Goal: Go to known website: Access a specific website the user already knows

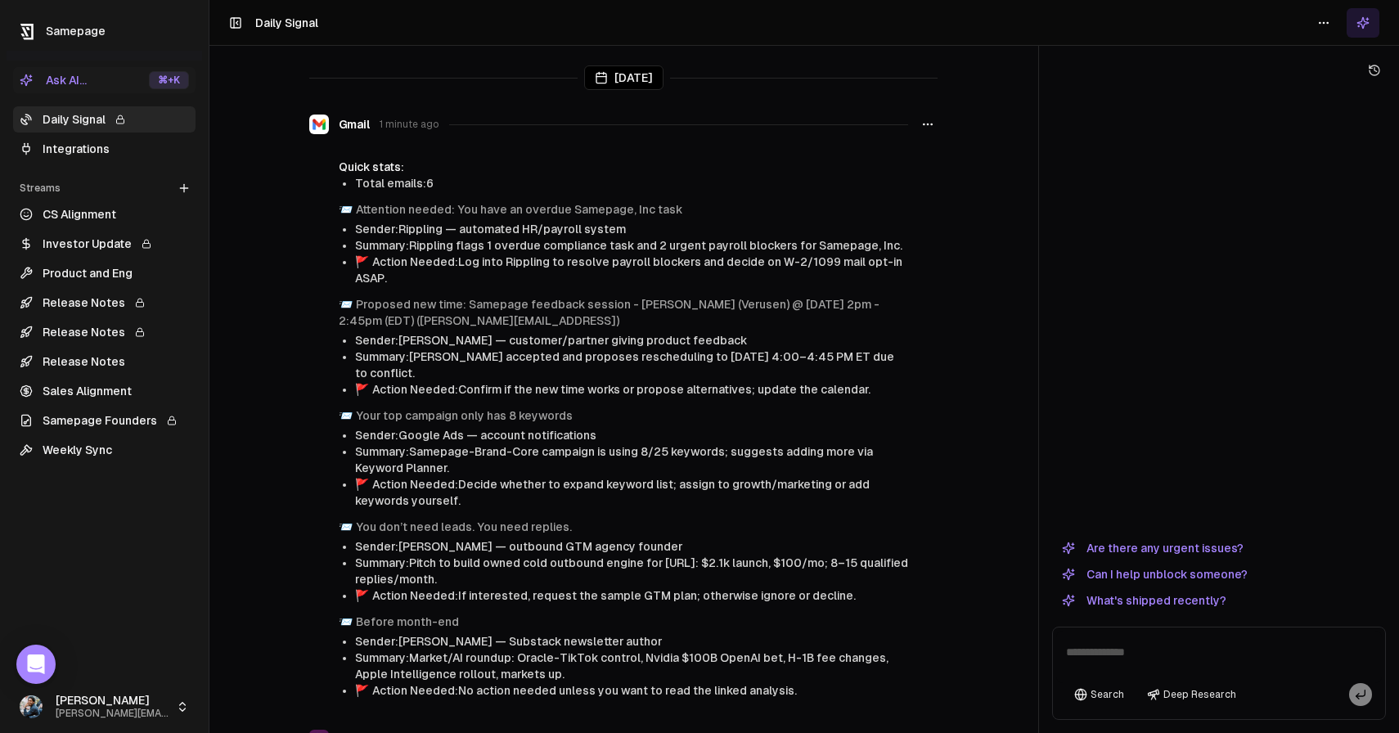
click at [134, 55] on div "Samepage Ask AI... ⌘ +K Daily Signal Integrations Streams Create Stream CS Alig…" at bounding box center [105, 366] width 196 height 733
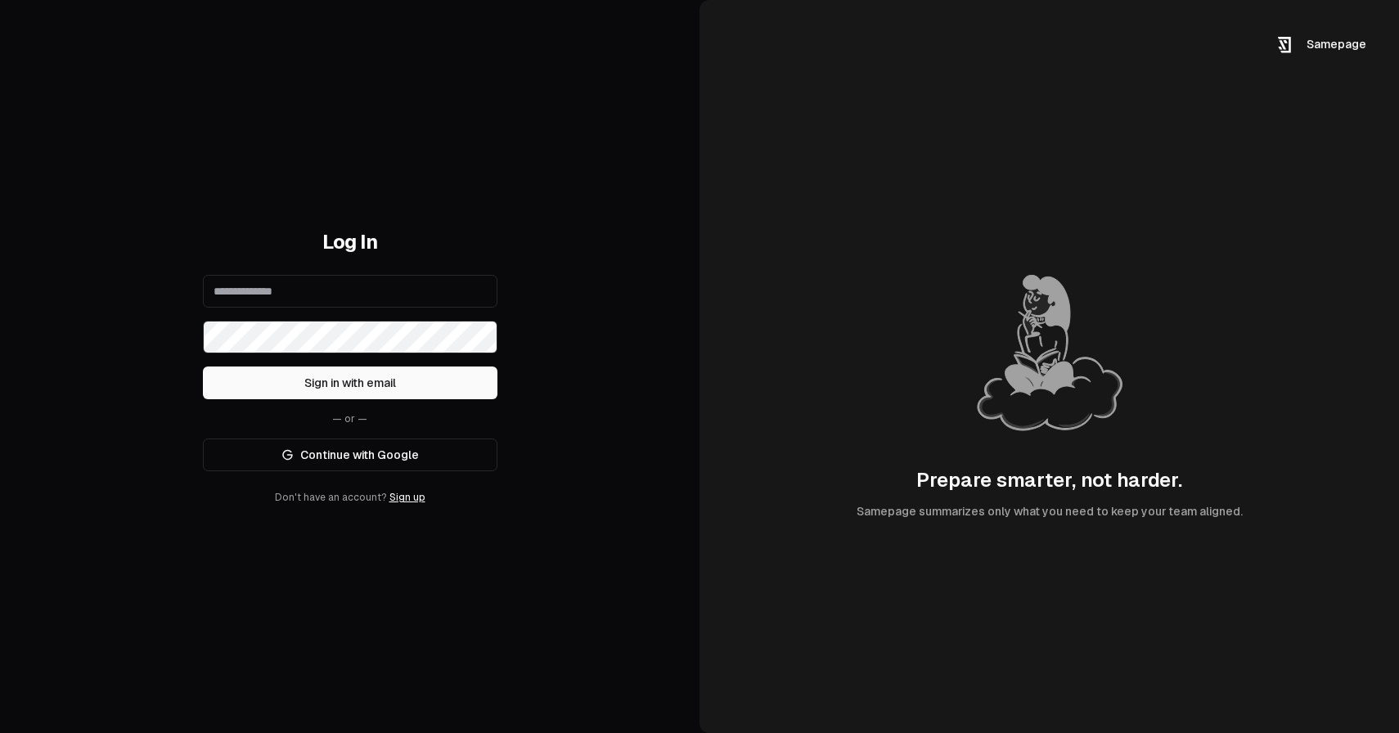
click at [385, 461] on link "Continue with Google" at bounding box center [350, 454] width 294 height 33
click at [457, 445] on link "Continue with Google" at bounding box center [350, 454] width 294 height 33
